Goal: Task Accomplishment & Management: Manage account settings

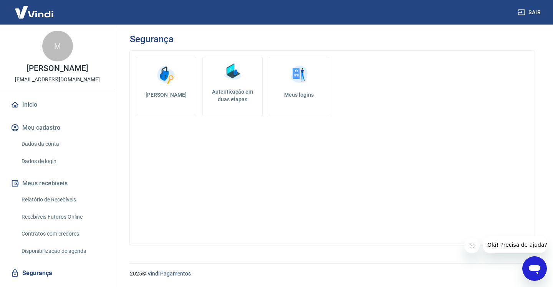
click at [34, 151] on link "Dados da conta" at bounding box center [61, 144] width 87 height 16
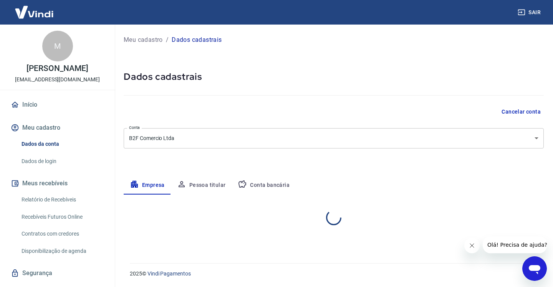
select select "SP"
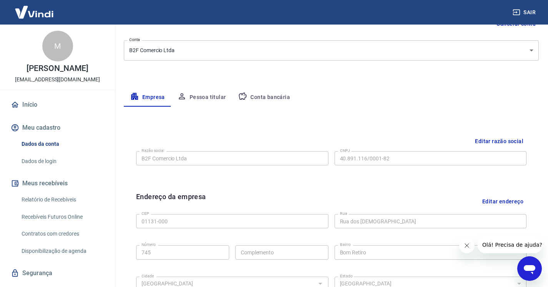
scroll to position [25, 0]
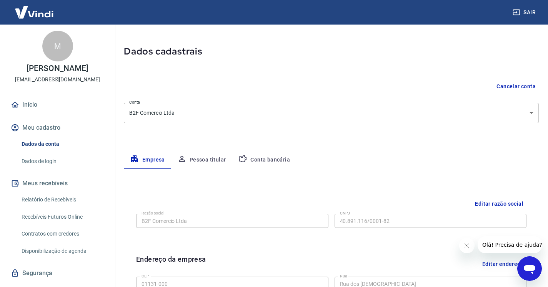
click at [206, 163] on button "Pessoa titular" at bounding box center [201, 160] width 61 height 18
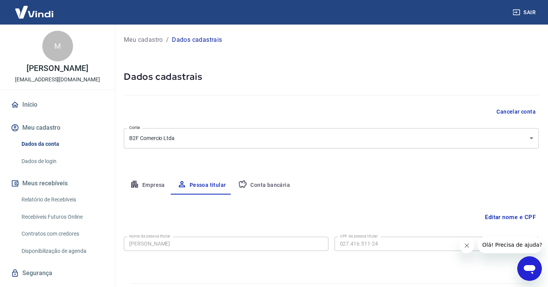
scroll to position [20, 0]
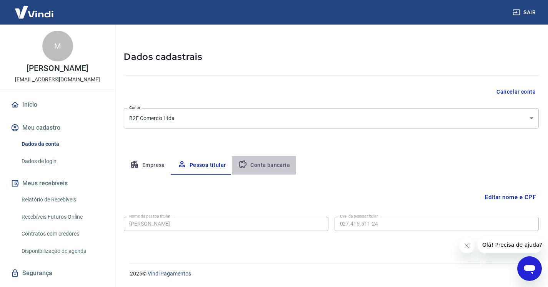
click at [252, 165] on button "Conta bancária" at bounding box center [264, 165] width 64 height 18
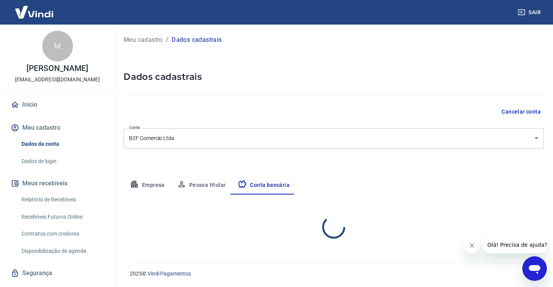
select select "1"
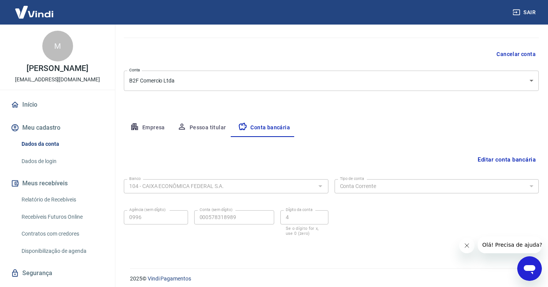
scroll to position [63, 0]
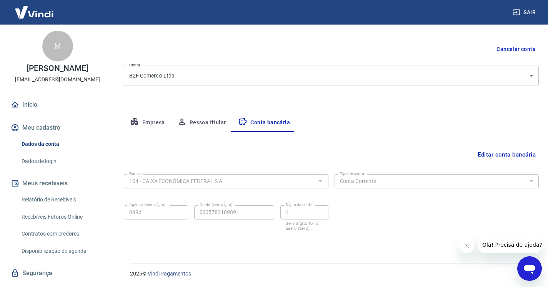
click at [35, 169] on link "Dados de login" at bounding box center [61, 162] width 87 height 16
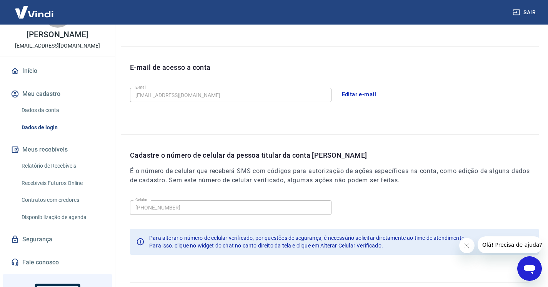
scroll to position [33, 0]
click at [46, 245] on link "Segurança" at bounding box center [57, 240] width 96 height 17
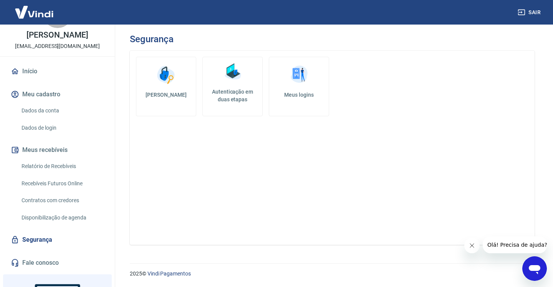
click at [228, 81] on img at bounding box center [232, 71] width 23 height 23
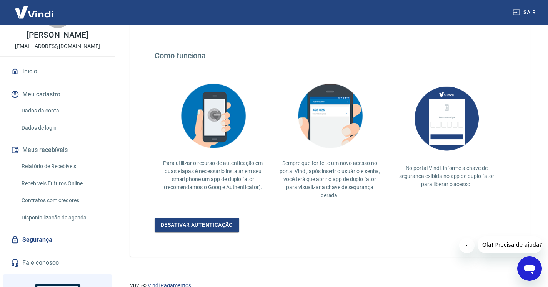
scroll to position [137, 0]
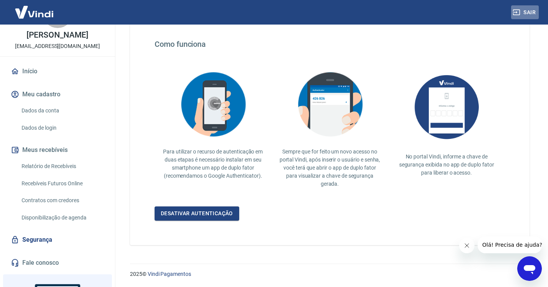
click at [535, 14] on button "Sair" at bounding box center [525, 12] width 28 height 14
